Goal: Entertainment & Leisure: Browse casually

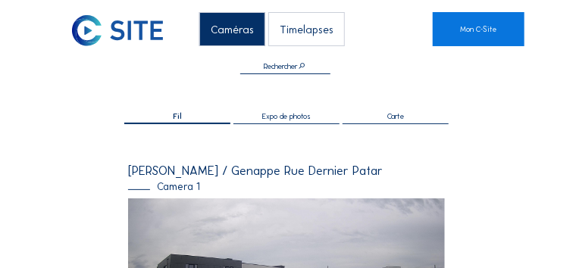
click at [208, 27] on div "Caméras" at bounding box center [232, 29] width 66 height 34
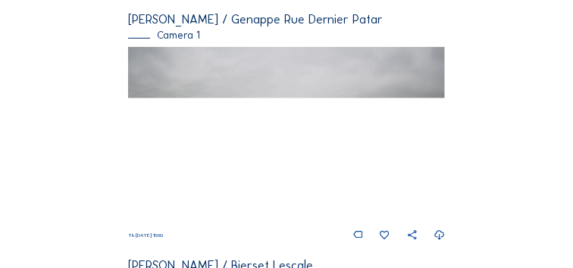
scroll to position [152, 0]
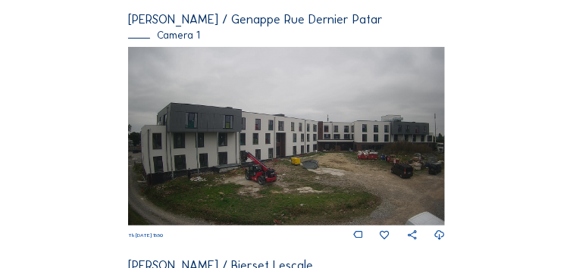
click at [239, 130] on img at bounding box center [286, 136] width 317 height 179
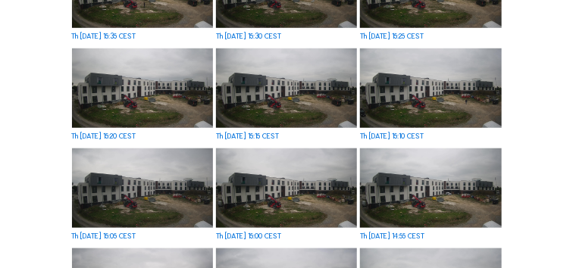
scroll to position [152, 0]
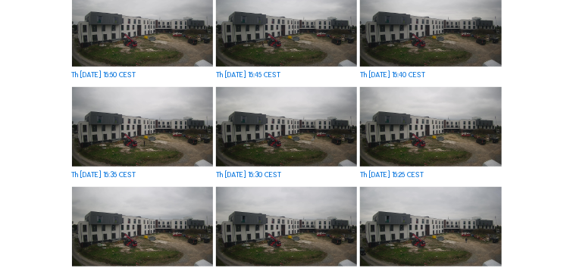
click at [176, 52] on img at bounding box center [142, 27] width 141 height 80
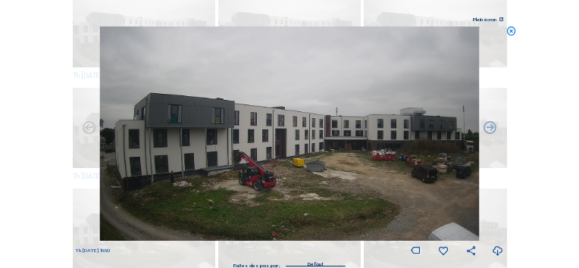
click at [511, 32] on icon at bounding box center [511, 32] width 11 height 11
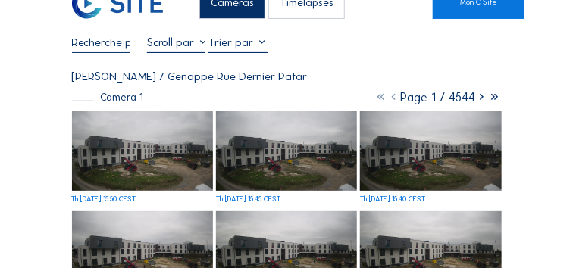
scroll to position [0, 0]
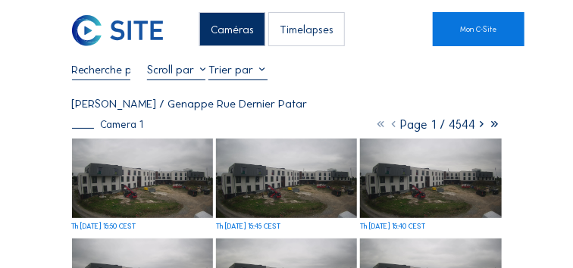
click at [144, 30] on div "Caméras Timelapses" at bounding box center [271, 29] width 321 height 34
